Goal: Task Accomplishment & Management: Use online tool/utility

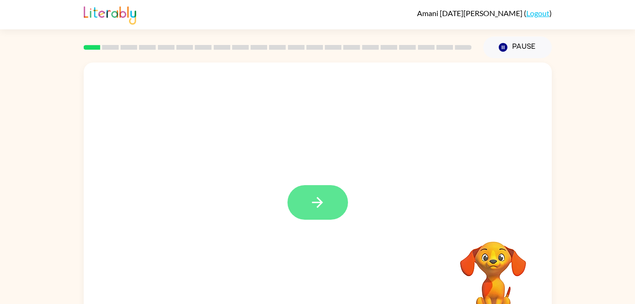
click at [320, 209] on icon "button" at bounding box center [317, 202] width 17 height 17
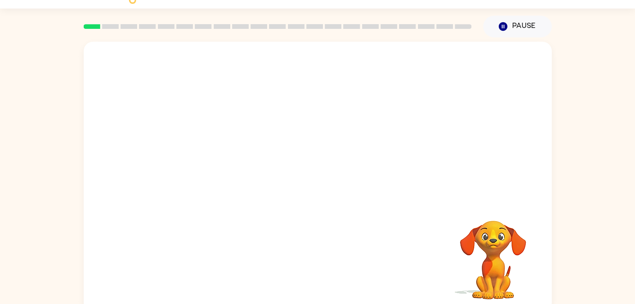
scroll to position [29, 0]
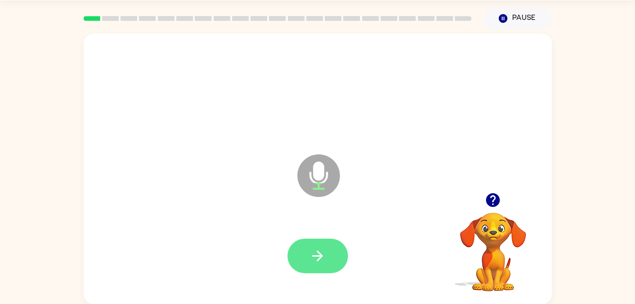
click at [322, 257] on icon "button" at bounding box center [317, 255] width 17 height 17
click at [304, 269] on button "button" at bounding box center [317, 255] width 61 height 35
click at [334, 270] on button "button" at bounding box center [317, 255] width 61 height 35
click at [320, 261] on icon "button" at bounding box center [317, 255] width 17 height 17
click at [306, 257] on button "button" at bounding box center [317, 255] width 61 height 35
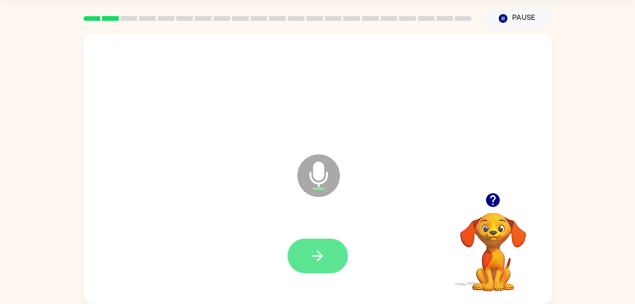
click at [328, 251] on button "button" at bounding box center [317, 255] width 61 height 35
click at [321, 260] on icon "button" at bounding box center [317, 255] width 17 height 17
click at [333, 253] on button "button" at bounding box center [317, 255] width 61 height 35
click at [308, 253] on button "button" at bounding box center [317, 255] width 61 height 35
click at [312, 262] on icon "button" at bounding box center [317, 255] width 17 height 17
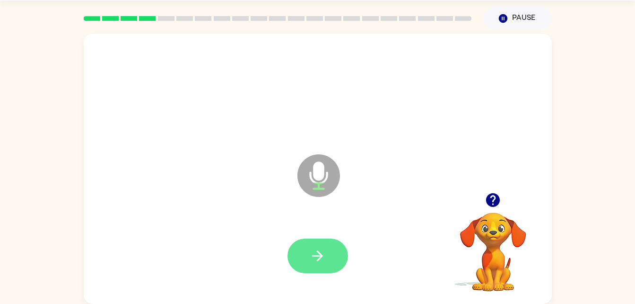
click at [332, 254] on button "button" at bounding box center [317, 255] width 61 height 35
click at [327, 266] on button "button" at bounding box center [317, 255] width 61 height 35
click at [329, 251] on button "button" at bounding box center [317, 255] width 61 height 35
click at [309, 246] on button "button" at bounding box center [317, 255] width 61 height 35
click at [324, 260] on icon "button" at bounding box center [317, 255] width 17 height 17
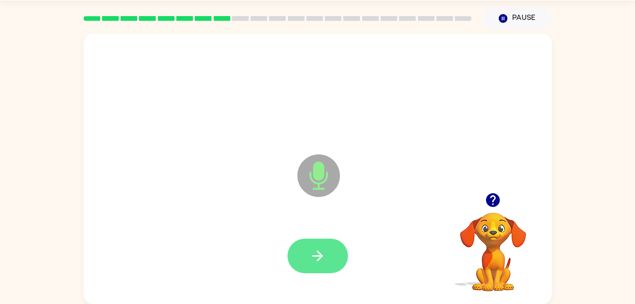
click at [303, 244] on button "button" at bounding box center [317, 255] width 61 height 35
click at [329, 260] on button "button" at bounding box center [317, 255] width 61 height 35
click at [338, 264] on button "button" at bounding box center [317, 255] width 61 height 35
click at [311, 248] on icon "button" at bounding box center [317, 255] width 17 height 17
click at [328, 259] on button "button" at bounding box center [317, 255] width 61 height 35
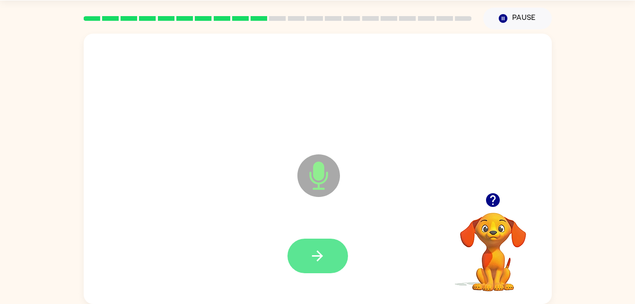
click at [316, 262] on icon "button" at bounding box center [317, 255] width 17 height 17
click at [321, 264] on button "button" at bounding box center [317, 255] width 61 height 35
click at [323, 248] on icon "button" at bounding box center [317, 255] width 17 height 17
click at [318, 250] on icon "button" at bounding box center [317, 255] width 17 height 17
click at [306, 241] on button "button" at bounding box center [317, 255] width 61 height 35
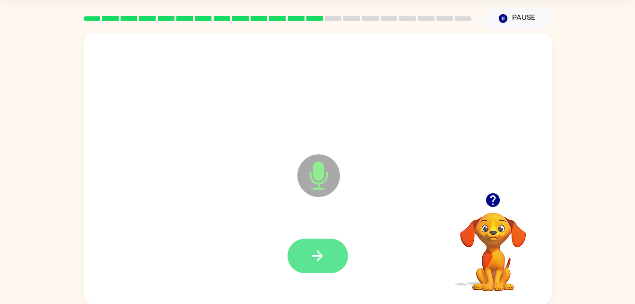
click at [329, 245] on button "button" at bounding box center [317, 255] width 61 height 35
click at [312, 261] on icon "button" at bounding box center [317, 255] width 17 height 17
click at [326, 261] on button "button" at bounding box center [317, 255] width 61 height 35
click at [294, 260] on button "button" at bounding box center [317, 255] width 61 height 35
click at [336, 247] on button "button" at bounding box center [317, 255] width 61 height 35
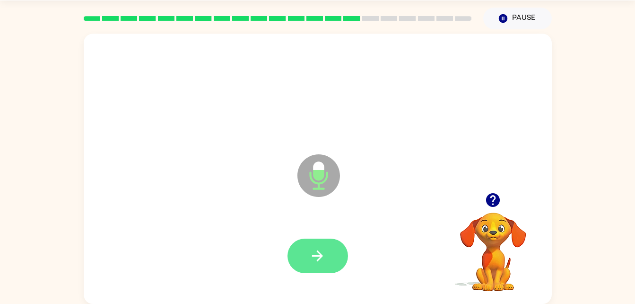
click at [316, 259] on icon "button" at bounding box center [317, 255] width 17 height 17
click at [325, 254] on icon "button" at bounding box center [317, 255] width 17 height 17
click at [325, 265] on button "button" at bounding box center [317, 255] width 61 height 35
click at [332, 261] on button "button" at bounding box center [317, 255] width 61 height 35
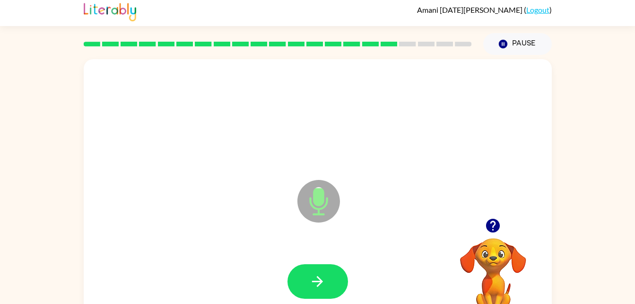
scroll to position [0, 0]
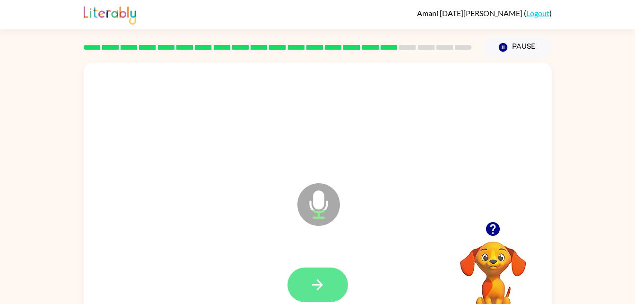
click at [337, 286] on button "button" at bounding box center [317, 284] width 61 height 35
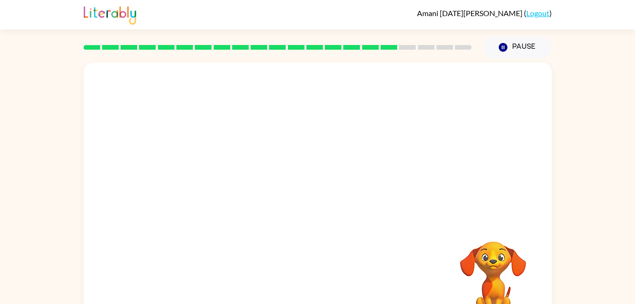
scroll to position [29, 0]
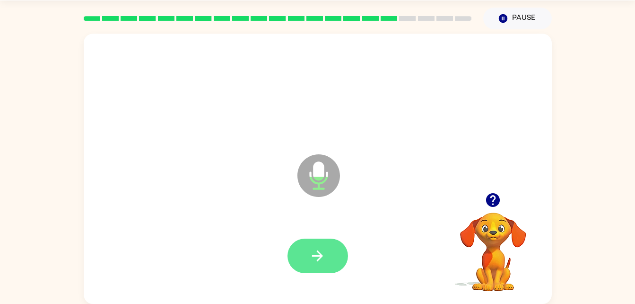
click at [305, 259] on button "button" at bounding box center [317, 255] width 61 height 35
click at [305, 251] on button "button" at bounding box center [317, 255] width 61 height 35
click at [302, 253] on button "button" at bounding box center [317, 255] width 61 height 35
click at [499, 196] on icon "button" at bounding box center [493, 200] width 17 height 17
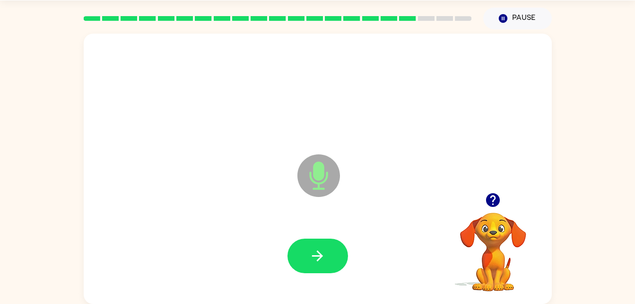
click at [299, 279] on div at bounding box center [317, 256] width 449 height 78
click at [328, 261] on button "button" at bounding box center [317, 255] width 61 height 35
click at [327, 256] on button "button" at bounding box center [317, 255] width 61 height 35
click at [335, 271] on button "button" at bounding box center [317, 255] width 61 height 35
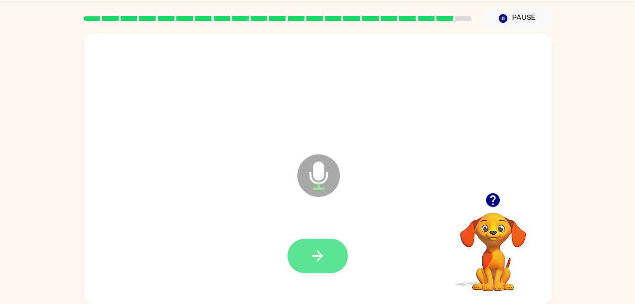
click at [323, 263] on icon "button" at bounding box center [317, 255] width 17 height 17
click at [322, 253] on icon "button" at bounding box center [317, 255] width 17 height 17
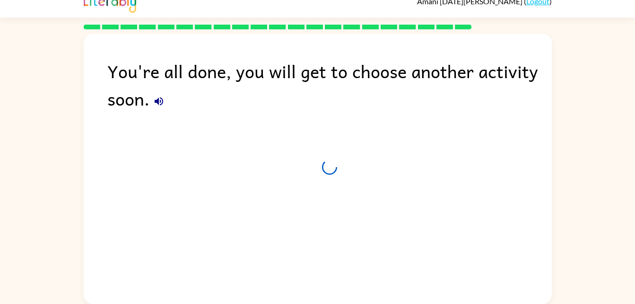
scroll to position [12, 0]
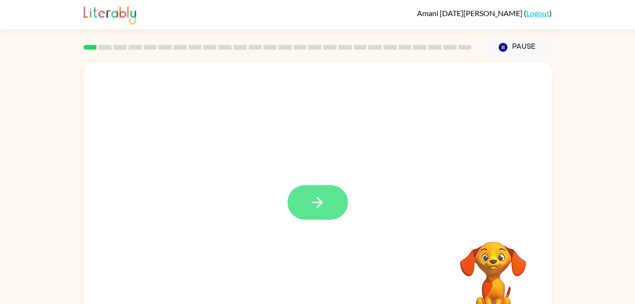
click at [331, 209] on button "button" at bounding box center [317, 202] width 61 height 35
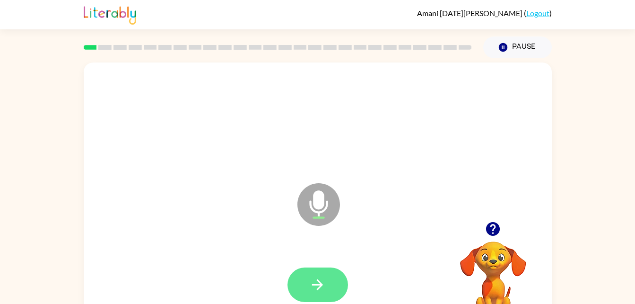
click at [320, 276] on icon "button" at bounding box center [317, 284] width 17 height 17
click at [322, 293] on button "button" at bounding box center [317, 284] width 61 height 35
click at [314, 270] on button "button" at bounding box center [317, 284] width 61 height 35
click at [310, 285] on icon "button" at bounding box center [317, 284] width 17 height 17
click at [322, 279] on icon "button" at bounding box center [317, 284] width 17 height 17
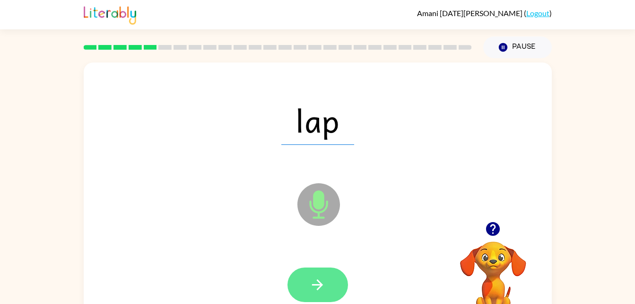
click at [311, 276] on icon "button" at bounding box center [317, 284] width 17 height 17
click at [326, 293] on button "button" at bounding box center [317, 284] width 61 height 35
click at [333, 276] on button "button" at bounding box center [317, 284] width 61 height 35
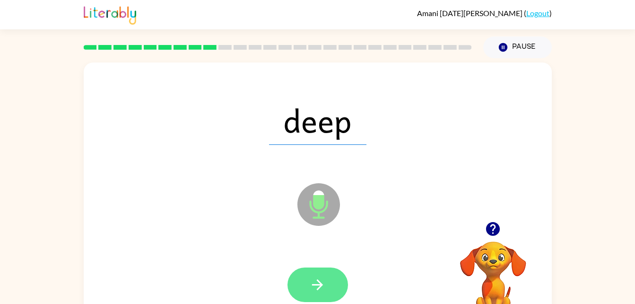
click at [315, 274] on button "button" at bounding box center [317, 284] width 61 height 35
click at [317, 281] on icon "button" at bounding box center [317, 284] width 17 height 17
click at [325, 294] on button "button" at bounding box center [317, 284] width 61 height 35
click at [319, 280] on icon "button" at bounding box center [317, 284] width 17 height 17
click at [312, 298] on button "button" at bounding box center [317, 284] width 61 height 35
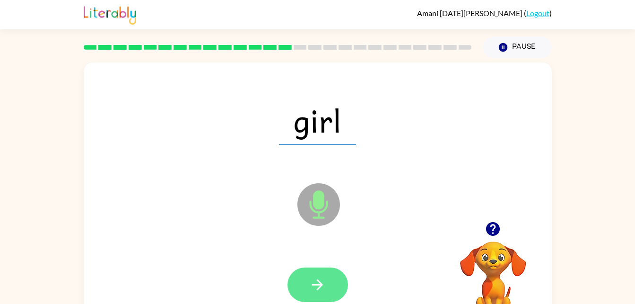
click at [321, 268] on button "button" at bounding box center [317, 284] width 61 height 35
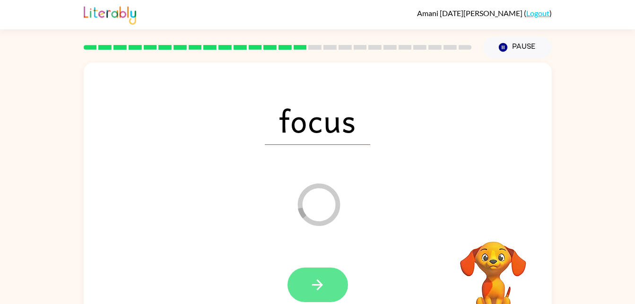
click at [302, 293] on button "button" at bounding box center [317, 284] width 61 height 35
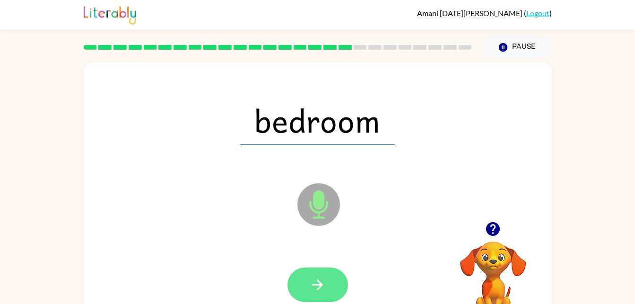
click at [314, 281] on icon "button" at bounding box center [317, 284] width 17 height 17
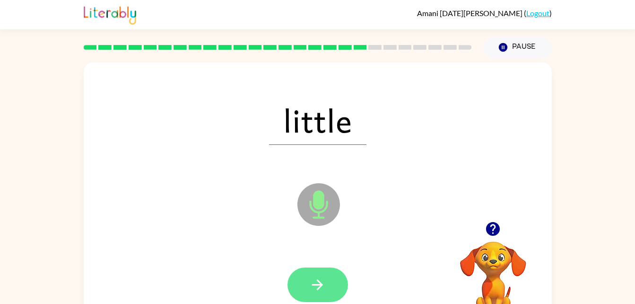
click at [315, 278] on icon "button" at bounding box center [317, 284] width 17 height 17
click at [313, 279] on icon "button" at bounding box center [317, 284] width 17 height 17
click at [322, 278] on icon "button" at bounding box center [317, 284] width 17 height 17
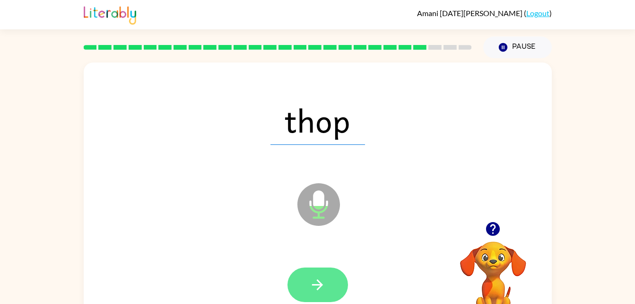
click at [313, 279] on icon "button" at bounding box center [317, 284] width 17 height 17
click at [318, 295] on button "button" at bounding box center [317, 284] width 61 height 35
click at [328, 279] on button "button" at bounding box center [317, 284] width 61 height 35
